Goal: Task Accomplishment & Management: Use online tool/utility

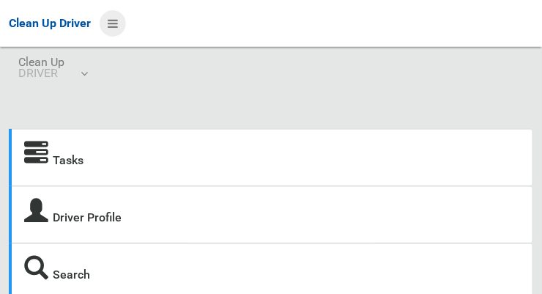
click at [114, 30] on icon at bounding box center [113, 23] width 10 height 25
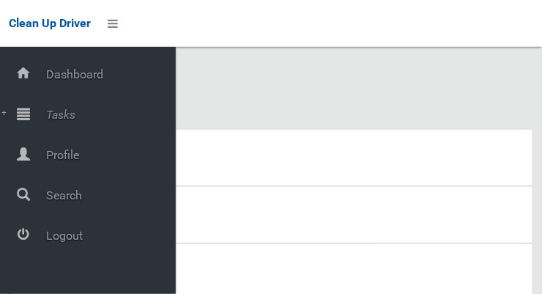
click at [46, 118] on span "Tasks" at bounding box center [109, 115] width 134 height 14
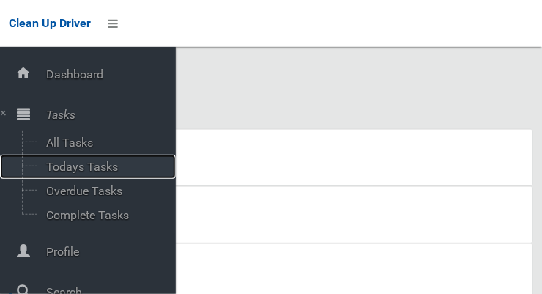
click at [61, 168] on span "Todays Tasks" at bounding box center [103, 167] width 122 height 14
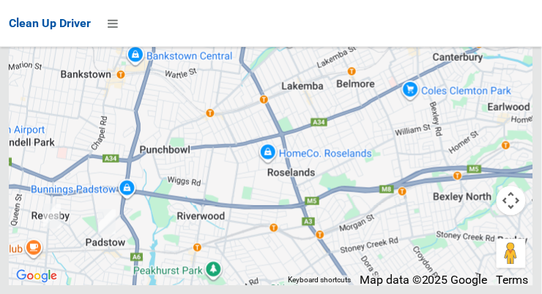
scroll to position [9510, 0]
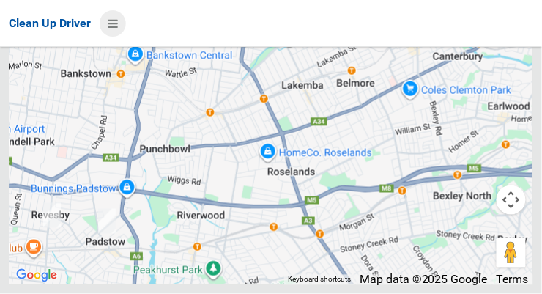
click at [115, 28] on icon at bounding box center [113, 23] width 10 height 25
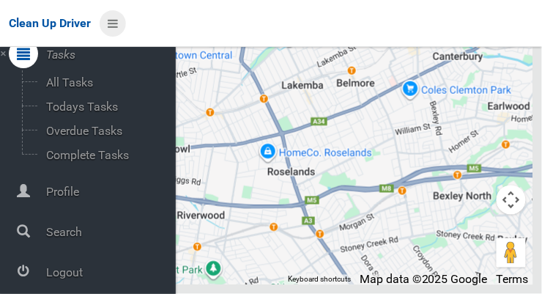
scroll to position [78, 0]
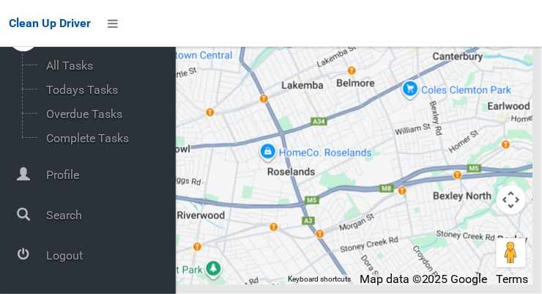
click at [83, 255] on span "Logout" at bounding box center [109, 255] width 134 height 14
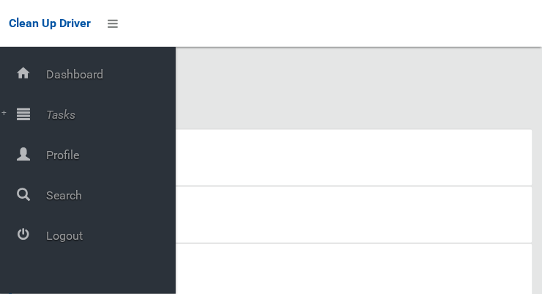
click at [76, 113] on span "Tasks" at bounding box center [109, 115] width 134 height 14
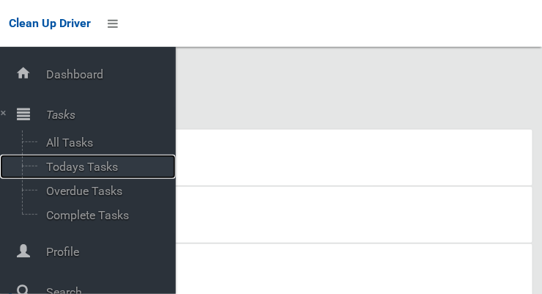
click at [105, 168] on span "Todays Tasks" at bounding box center [103, 167] width 122 height 14
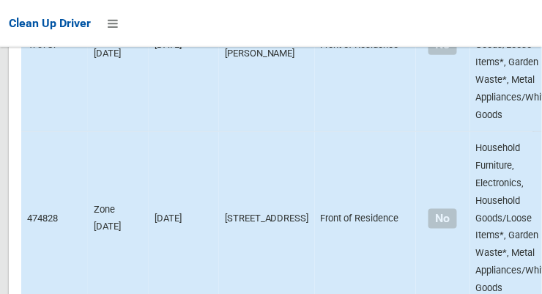
scroll to position [9838, 0]
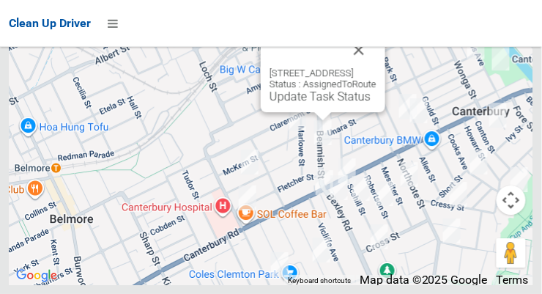
click at [377, 67] on button "Close" at bounding box center [358, 49] width 35 height 35
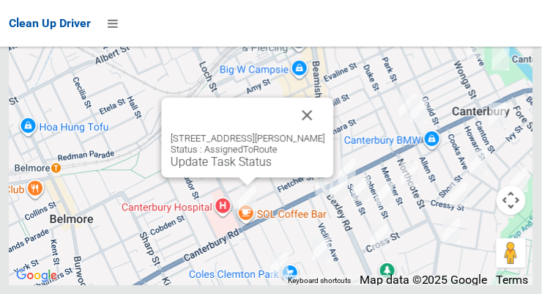
click at [316, 133] on button "Close" at bounding box center [307, 114] width 35 height 35
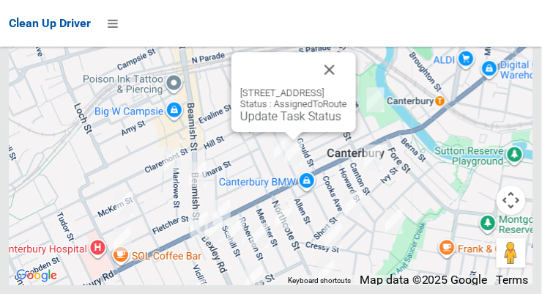
click at [347, 87] on button "Close" at bounding box center [329, 69] width 35 height 35
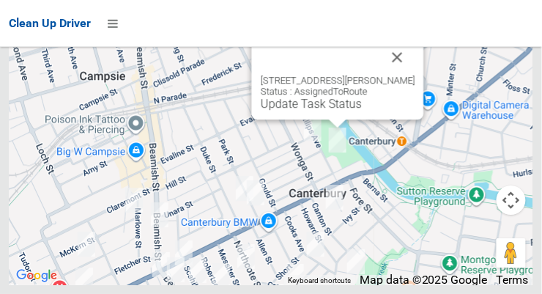
click at [415, 75] on button "Close" at bounding box center [397, 57] width 35 height 35
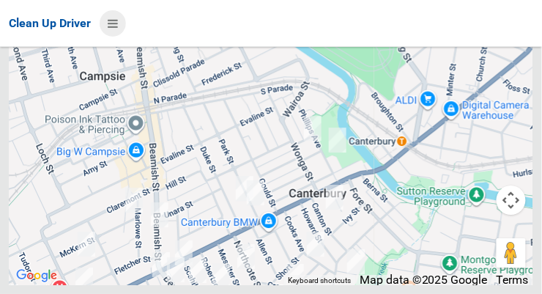
click at [118, 22] on icon at bounding box center [113, 23] width 10 height 25
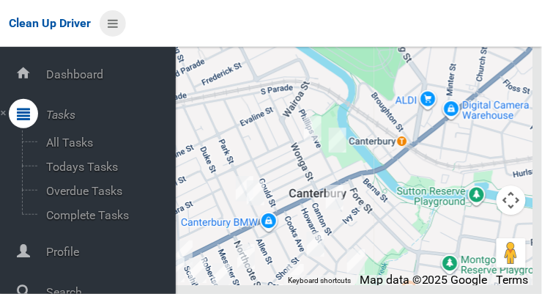
scroll to position [78, 0]
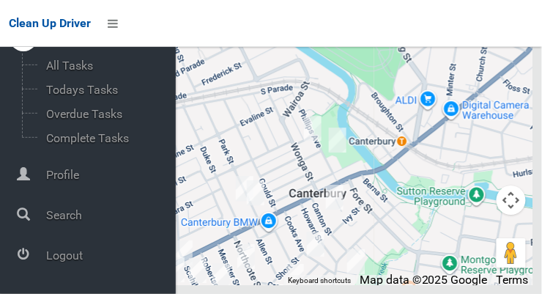
click at [83, 258] on span "Logout" at bounding box center [109, 255] width 134 height 14
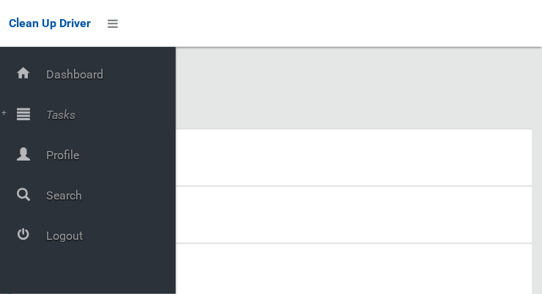
click at [93, 118] on span "Tasks" at bounding box center [109, 115] width 134 height 14
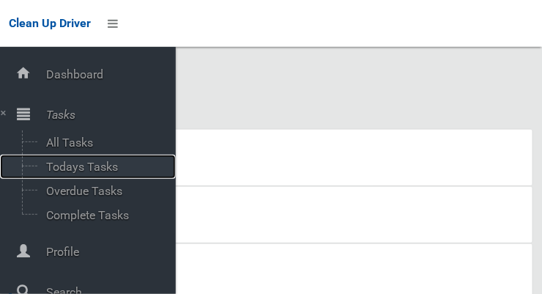
click at [111, 166] on span "Todays Tasks" at bounding box center [103, 167] width 122 height 14
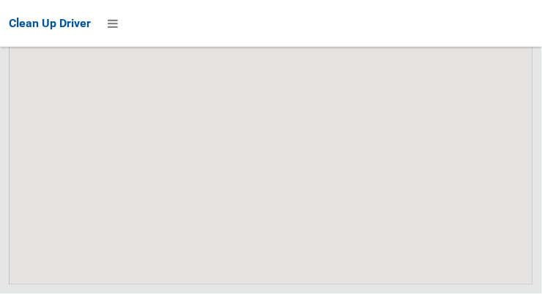
scroll to position [9509, 0]
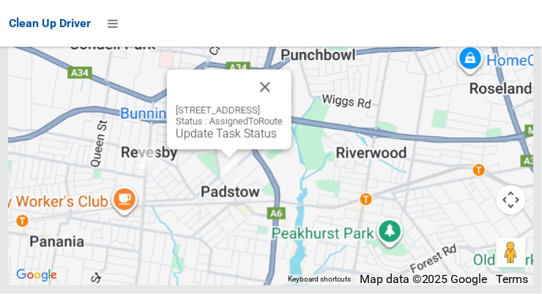
click at [290, 114] on div "[STREET_ADDRESS] Status : AssignedToRoute Update Task Status" at bounding box center [271, 102] width 525 height 366
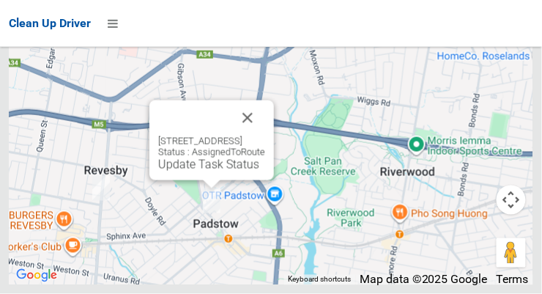
click at [265, 136] on button "Close" at bounding box center [247, 117] width 35 height 35
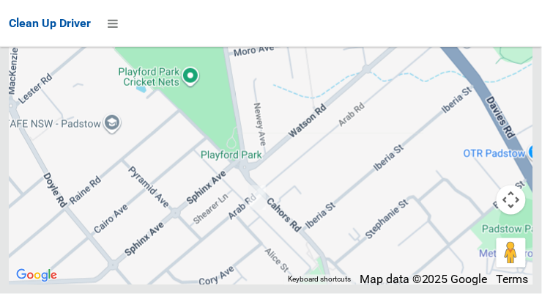
scroll to position [9201, 0]
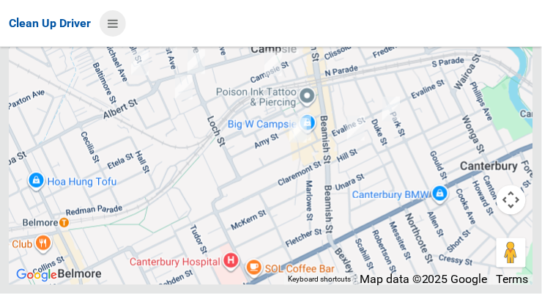
click at [115, 21] on icon at bounding box center [113, 23] width 10 height 25
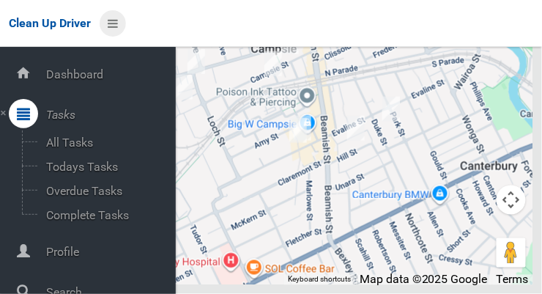
scroll to position [78, 0]
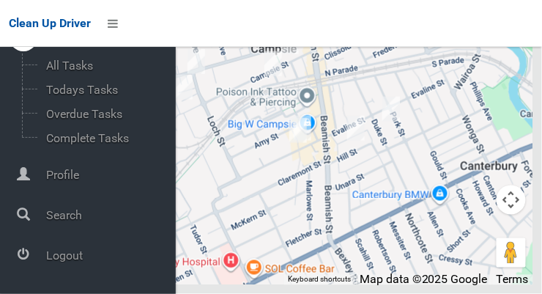
click at [83, 254] on span "Logout" at bounding box center [109, 255] width 134 height 14
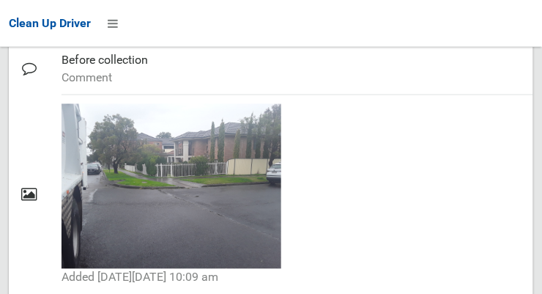
scroll to position [1200, 0]
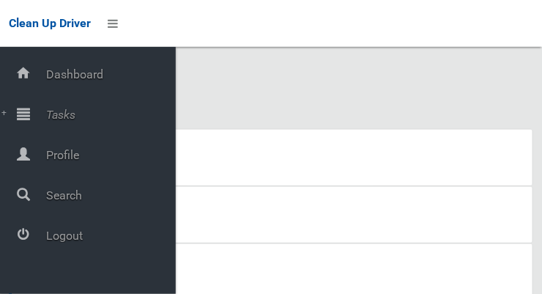
click at [76, 109] on span "Tasks" at bounding box center [109, 115] width 134 height 14
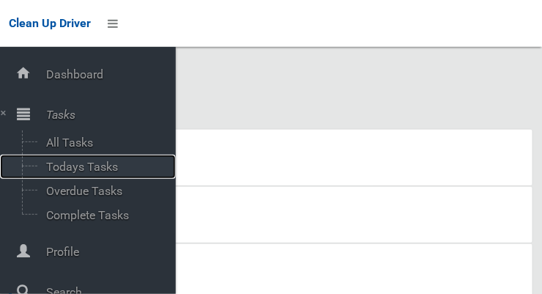
click at [101, 171] on span "Todays Tasks" at bounding box center [103, 167] width 122 height 14
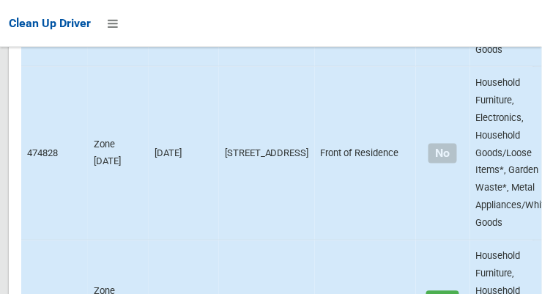
scroll to position [9838, 0]
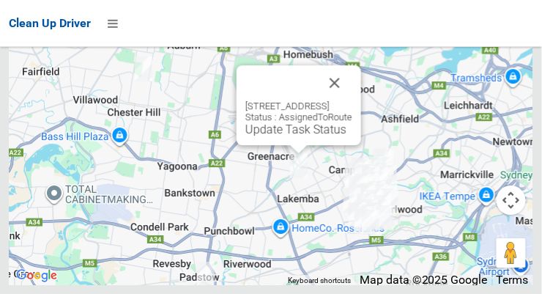
click at [352, 100] on button "Close" at bounding box center [334, 82] width 35 height 35
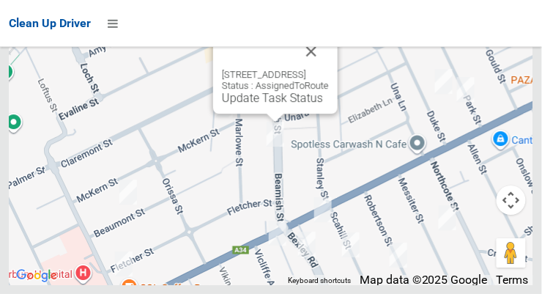
click at [329, 69] on button "Close" at bounding box center [311, 51] width 35 height 35
